Goal: Information Seeking & Learning: Learn about a topic

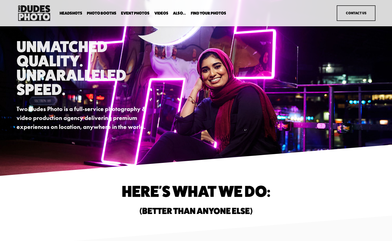
click at [105, 13] on span "Photo Booths" at bounding box center [102, 13] width 30 height 4
click at [0, 0] on span "Overhead Booth" at bounding box center [0, 0] width 0 height 0
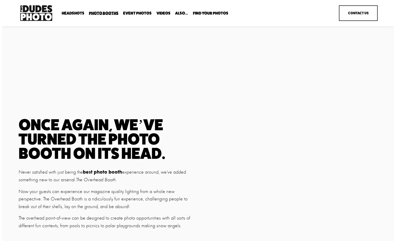
scroll to position [51, 0]
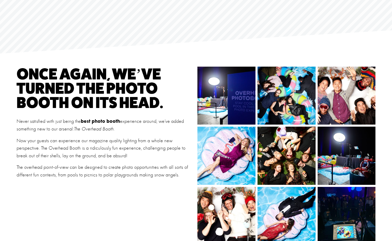
drag, startPoint x: 180, startPoint y: 181, endPoint x: 10, endPoint y: 140, distance: 175.2
copy div "Now your guests can experience our magazine quality lighting from a whole new p…"
click at [254, 219] on img at bounding box center [226, 216] width 86 height 58
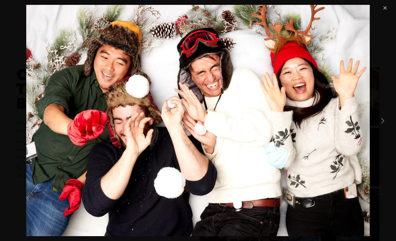
click at [387, 7] on link "Close" at bounding box center [385, 8] width 6 height 6
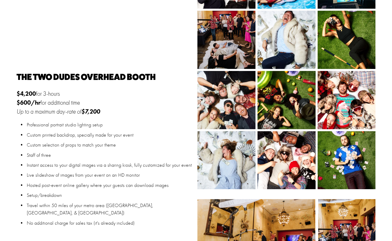
scroll to position [260, 0]
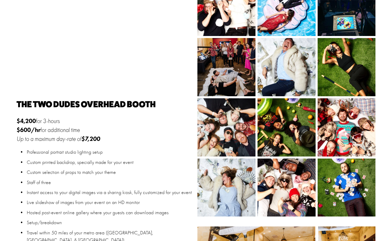
click at [237, 180] on img at bounding box center [227, 187] width 82 height 58
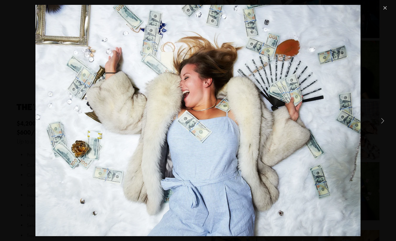
click at [382, 6] on link "Close" at bounding box center [385, 8] width 6 height 6
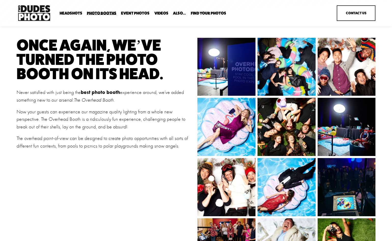
scroll to position [5, 0]
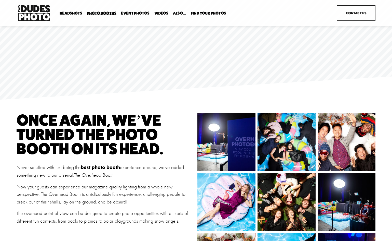
click at [0, 0] on span "Tuxedo B&W Booth" at bounding box center [0, 0] width 0 height 0
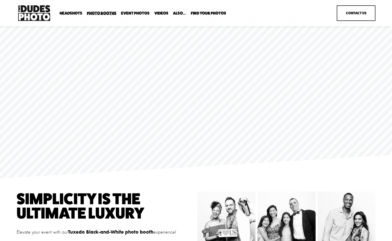
click at [0, 0] on span "Party Booth" at bounding box center [0, 0] width 0 height 0
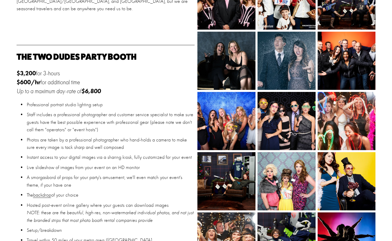
scroll to position [331, 0]
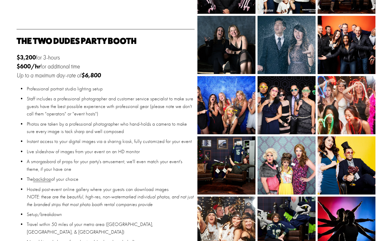
click at [234, 155] on img at bounding box center [227, 165] width 88 height 58
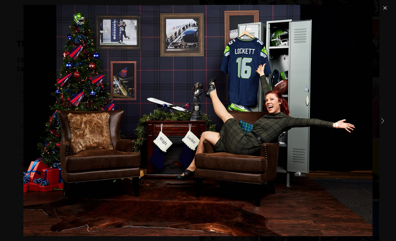
click at [385, 8] on link "Close" at bounding box center [385, 8] width 6 height 6
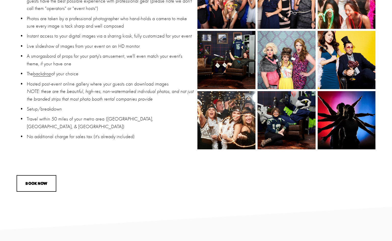
scroll to position [459, 0]
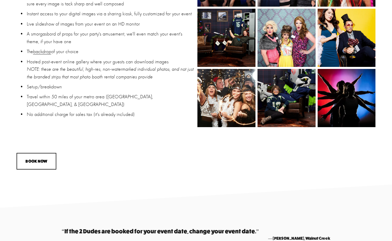
click at [291, 37] on img at bounding box center [286, 38] width 87 height 58
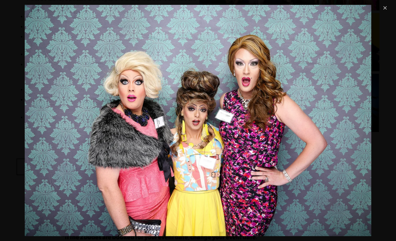
click at [384, 7] on link "Close" at bounding box center [385, 8] width 6 height 6
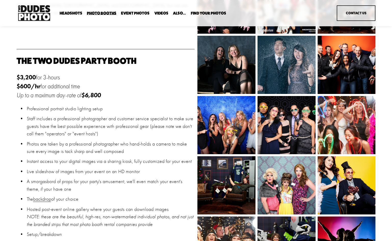
scroll to position [280, 0]
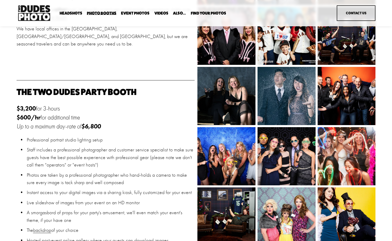
click at [305, 145] on img at bounding box center [286, 156] width 87 height 58
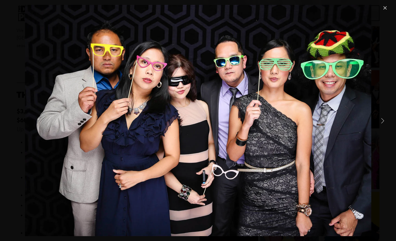
click at [382, 9] on link "Close" at bounding box center [385, 8] width 6 height 6
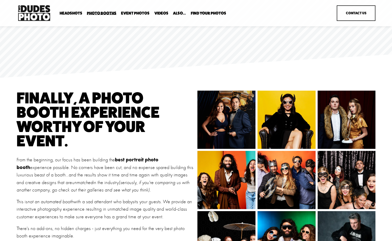
scroll to position [0, 0]
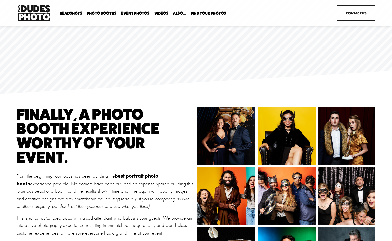
click at [0, 0] on span "Anti Booth" at bounding box center [0, 0] width 0 height 0
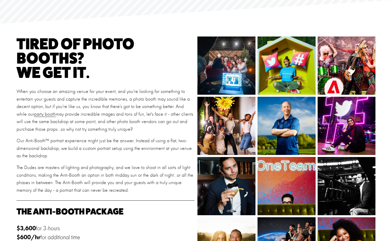
scroll to position [127, 0]
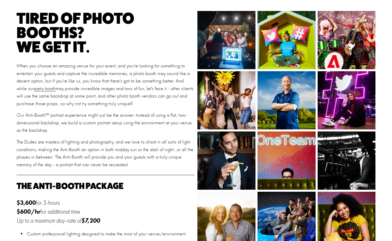
click at [236, 110] on img at bounding box center [227, 102] width 58 height 77
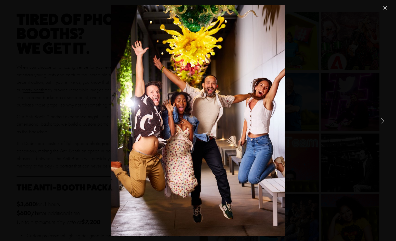
click at [385, 9] on link "Close" at bounding box center [385, 8] width 6 height 6
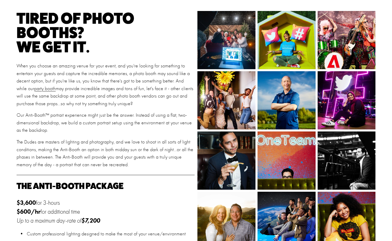
click at [361, 100] on img at bounding box center [346, 100] width 87 height 58
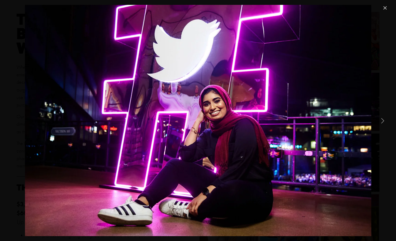
click at [388, 6] on link "Close" at bounding box center [385, 8] width 6 height 6
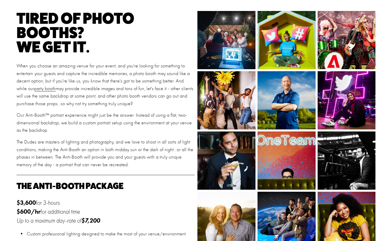
click at [333, 43] on img at bounding box center [346, 40] width 87 height 58
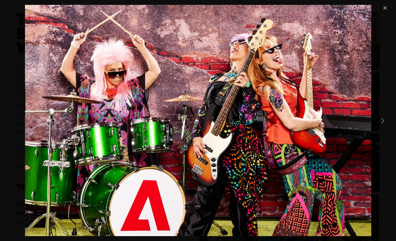
click at [383, 8] on link "Close" at bounding box center [385, 8] width 6 height 6
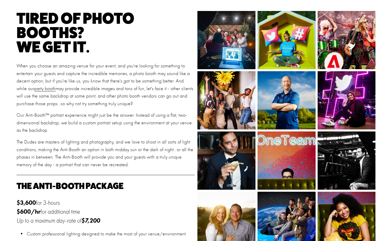
click at [230, 47] on img at bounding box center [226, 40] width 87 height 58
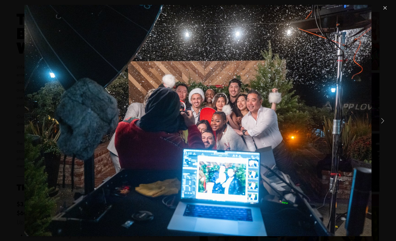
click at [390, 10] on div "Gallery" at bounding box center [198, 120] width 396 height 241
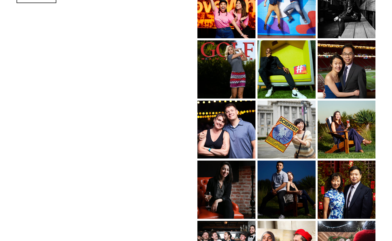
scroll to position [484, 0]
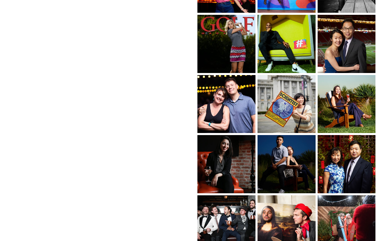
click at [239, 169] on img at bounding box center [227, 163] width 58 height 87
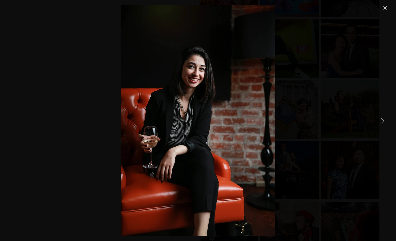
click at [386, 7] on link "Close" at bounding box center [385, 8] width 6 height 6
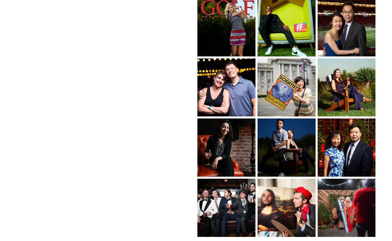
scroll to position [510, 0]
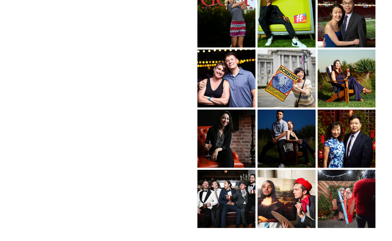
click at [241, 188] on img at bounding box center [235, 198] width 87 height 58
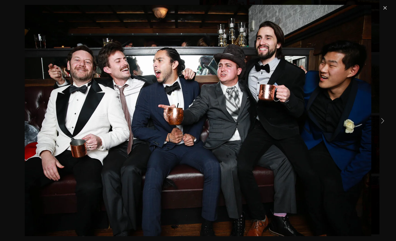
click at [384, 6] on link "Close" at bounding box center [385, 8] width 6 height 6
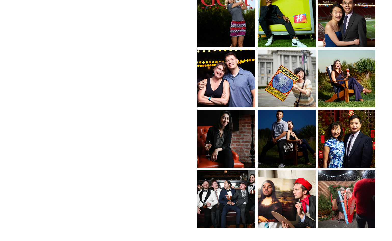
click at [345, 139] on img at bounding box center [346, 138] width 87 height 58
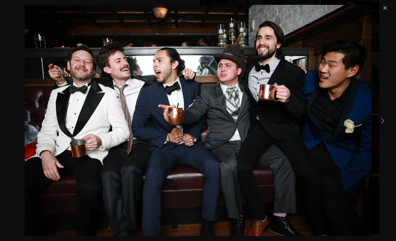
click at [385, 8] on link "Close" at bounding box center [385, 8] width 6 height 6
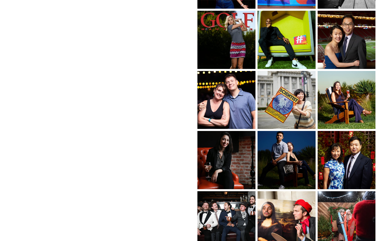
scroll to position [484, 0]
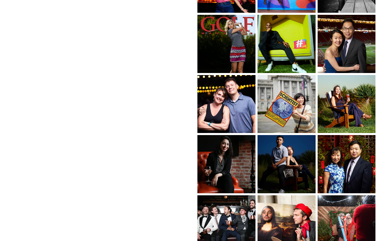
click at [296, 114] on img at bounding box center [287, 102] width 58 height 87
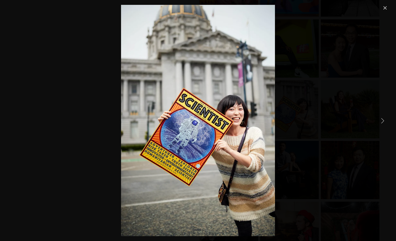
click at [388, 8] on link "Close" at bounding box center [385, 8] width 6 height 6
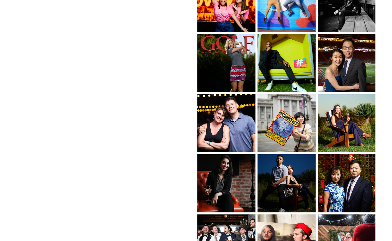
scroll to position [433, 0]
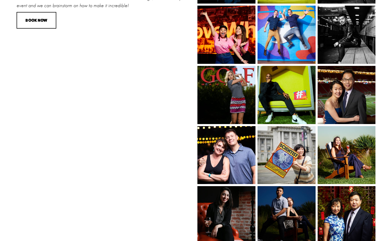
click at [244, 141] on img at bounding box center [222, 155] width 87 height 58
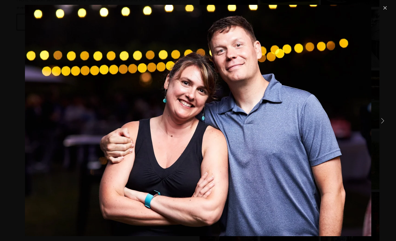
click at [382, 9] on link "Close" at bounding box center [385, 8] width 6 height 6
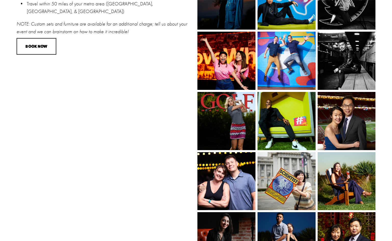
scroll to position [382, 0]
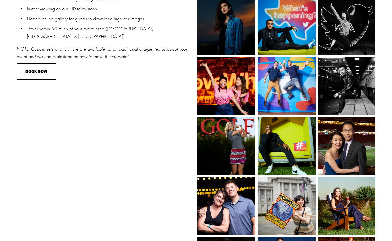
click at [242, 101] on img at bounding box center [220, 86] width 87 height 58
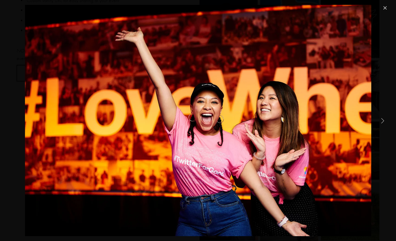
click at [385, 8] on link "Close" at bounding box center [385, 8] width 6 height 6
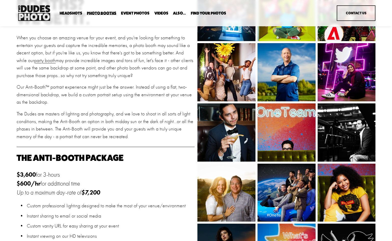
scroll to position [153, 0]
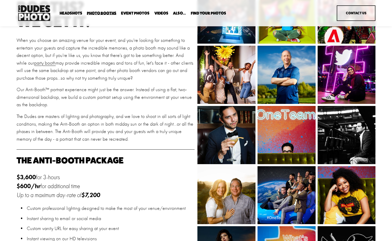
click at [240, 135] on img at bounding box center [227, 134] width 58 height 87
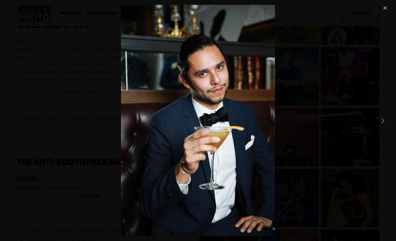
click at [386, 8] on link "Close" at bounding box center [385, 8] width 6 height 6
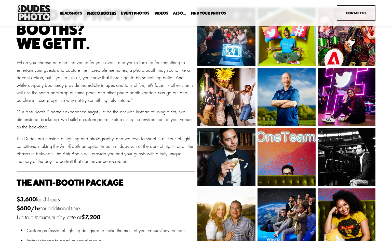
scroll to position [102, 0]
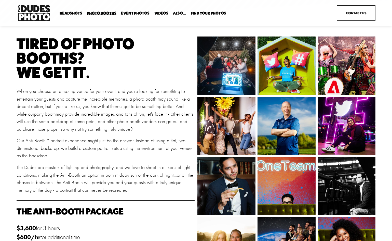
drag, startPoint x: 116, startPoint y: 194, endPoint x: 17, endPoint y: 92, distance: 142.0
click at [17, 92] on div "Tired of photo booths? we get it. When you choose an amazing venue for your eve…" at bounding box center [106, 114] width 178 height 157
copy div "When you choose an amazing venue for your event, and you're looking for somethi…"
click at [0, 0] on span "Overhead Booth" at bounding box center [0, 0] width 0 height 0
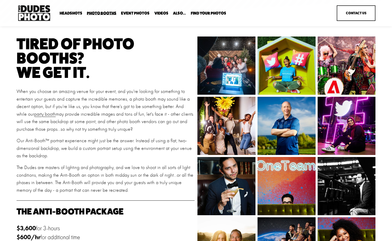
click at [0, 0] on span "Overhead Booth" at bounding box center [0, 0] width 0 height 0
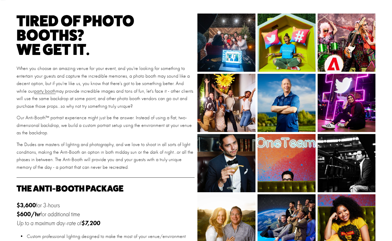
scroll to position [51, 0]
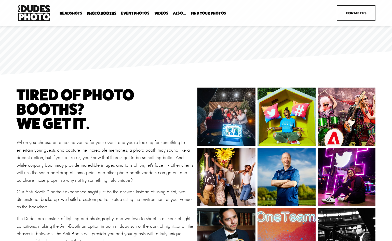
copy div "When you choose an amazing venue for your event, and you're looking for somethi…"
click at [221, 167] on img at bounding box center [227, 178] width 58 height 77
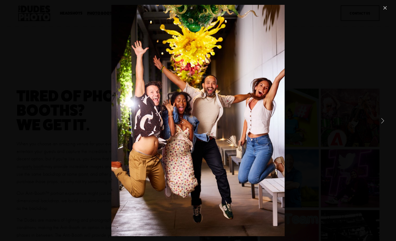
click at [385, 7] on link "Close" at bounding box center [385, 8] width 6 height 6
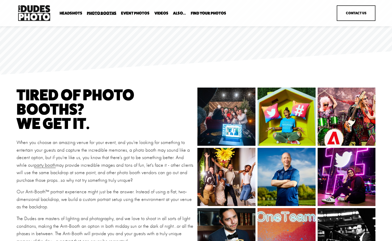
scroll to position [102, 0]
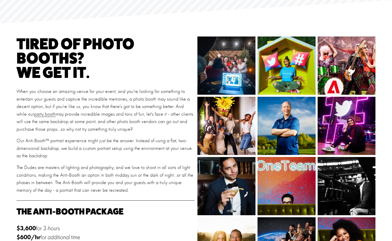
click at [235, 173] on img at bounding box center [227, 185] width 58 height 87
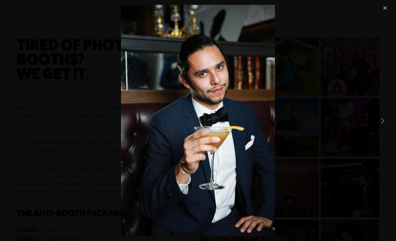
click at [386, 9] on link "Close" at bounding box center [385, 8] width 6 height 6
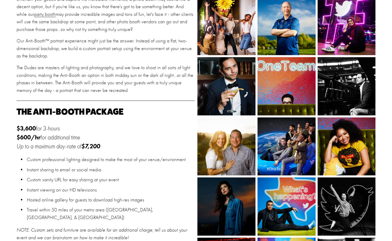
scroll to position [204, 0]
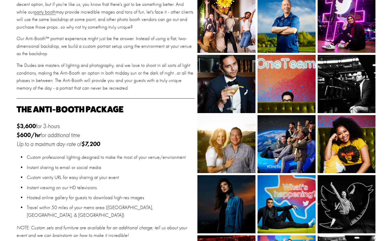
click at [345, 137] on img at bounding box center [347, 145] width 58 height 85
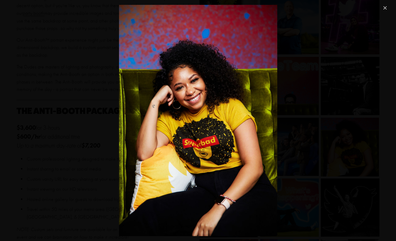
click at [387, 5] on link "Close" at bounding box center [385, 8] width 6 height 6
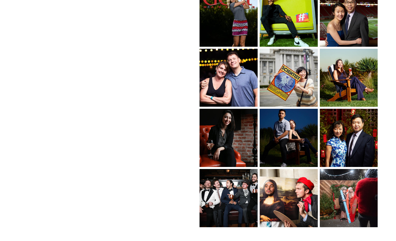
scroll to position [535, 0]
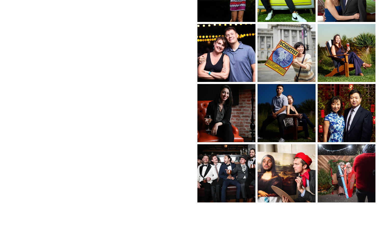
click at [327, 109] on img at bounding box center [346, 113] width 87 height 58
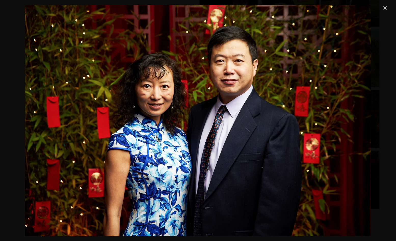
click at [383, 9] on link "Close" at bounding box center [385, 8] width 6 height 6
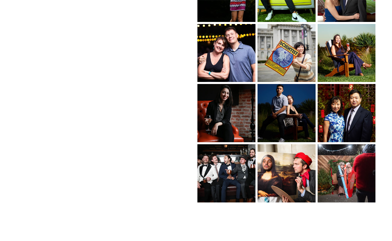
click at [241, 114] on img at bounding box center [227, 112] width 58 height 87
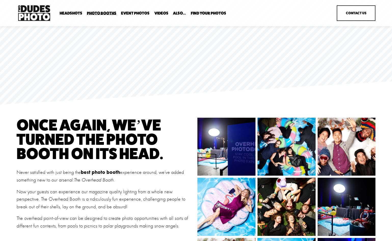
click at [208, 219] on img at bounding box center [220, 206] width 93 height 58
